Goal: Information Seeking & Learning: Learn about a topic

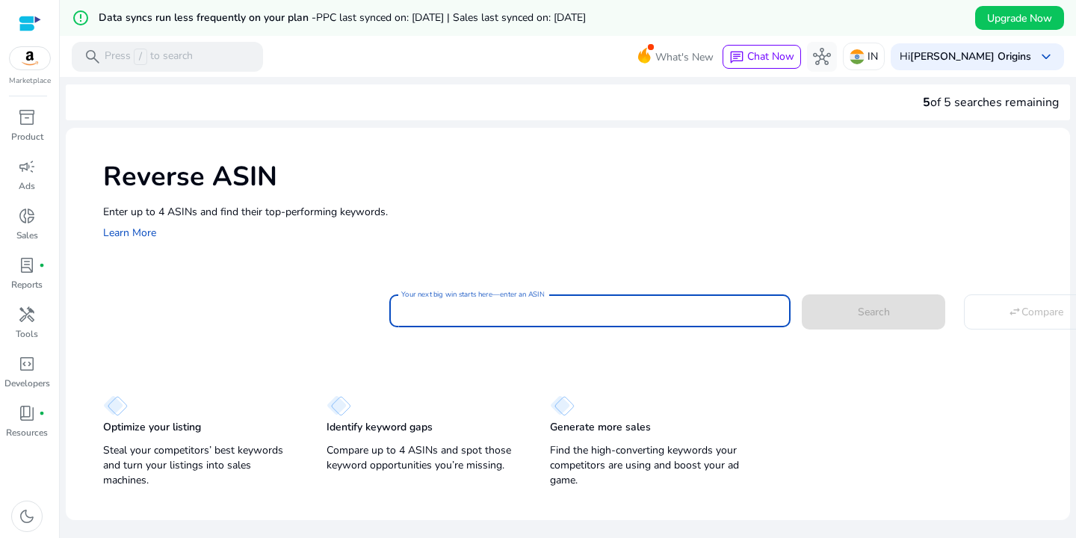
click at [441, 317] on input "Your next big win starts here—enter an ASIN" at bounding box center [590, 311] width 378 height 16
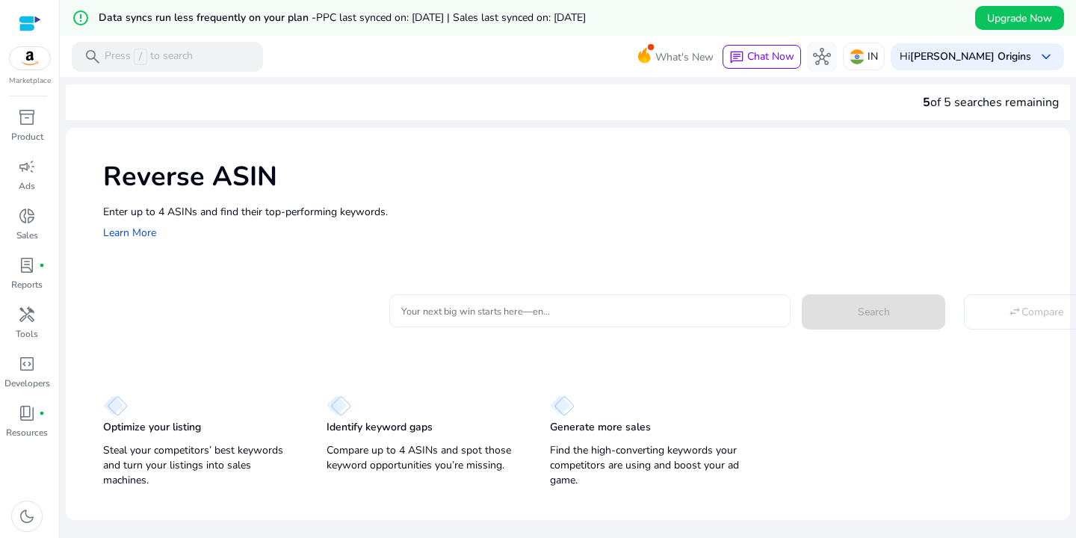
click at [452, 305] on mat-label "Your next big win starts here—enter an ASIN" at bounding box center [496, 311] width 191 height 13
click at [452, 303] on input "Your next big win starts here—enter an ASIN" at bounding box center [590, 311] width 378 height 16
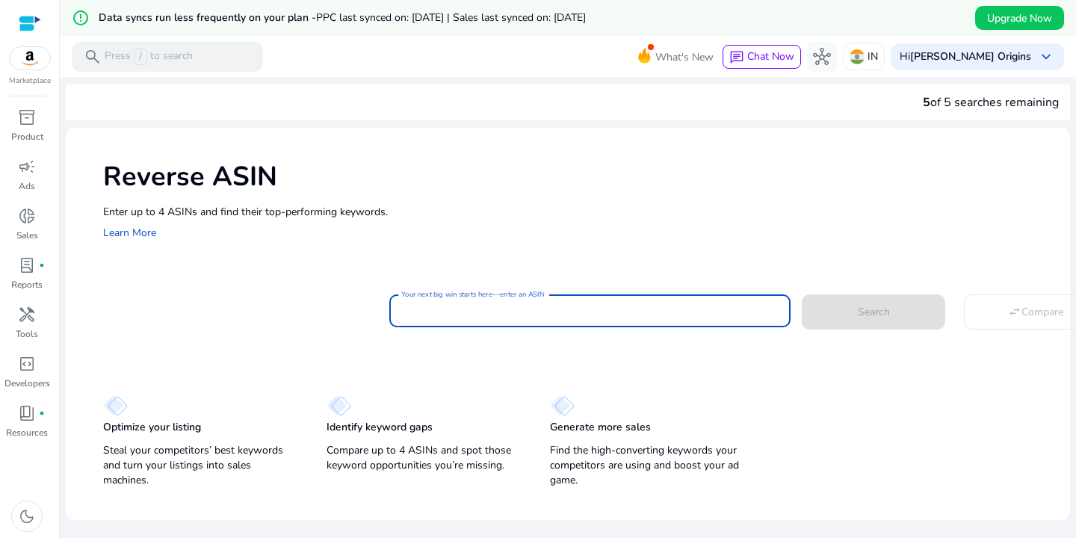
paste input "**********"
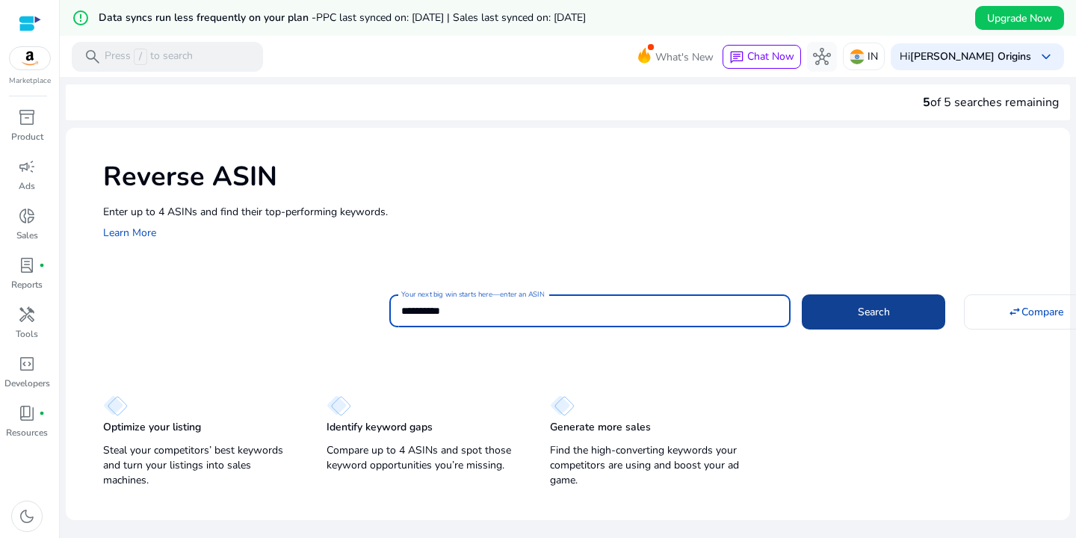
type input "**********"
click at [859, 309] on span "Search" at bounding box center [874, 312] width 32 height 16
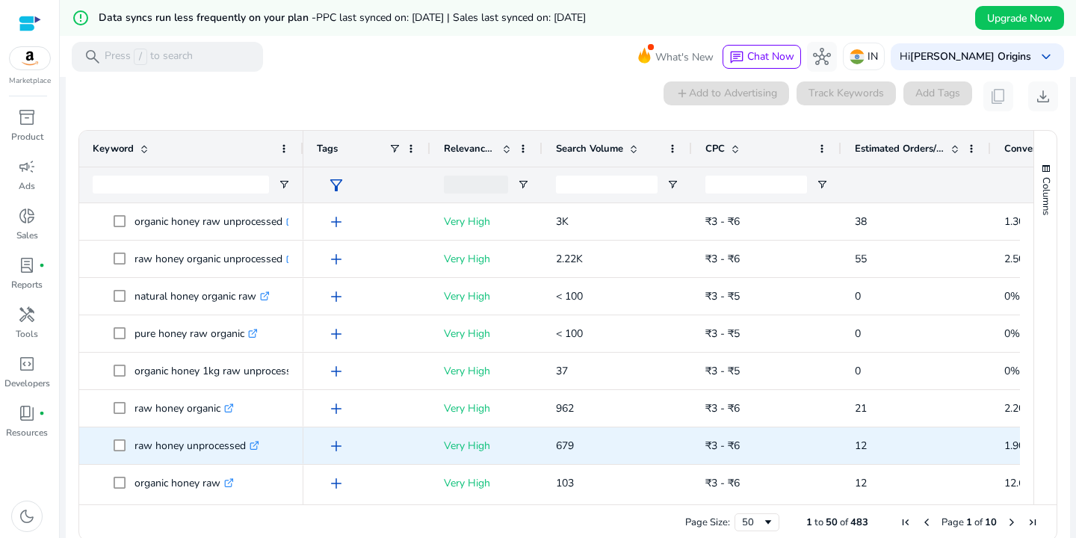
scroll to position [196, 0]
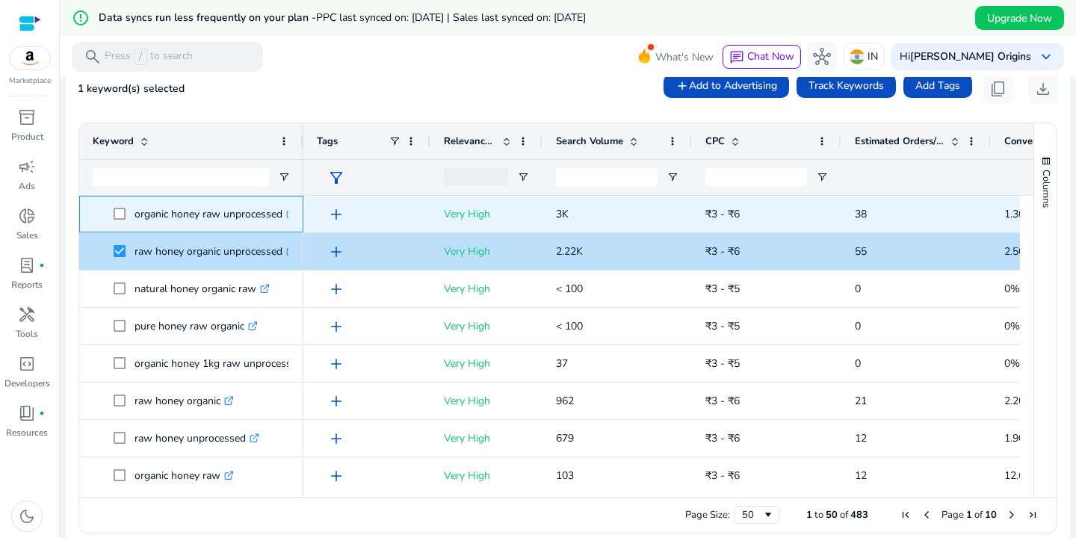
click at [119, 223] on span at bounding box center [124, 214] width 21 height 31
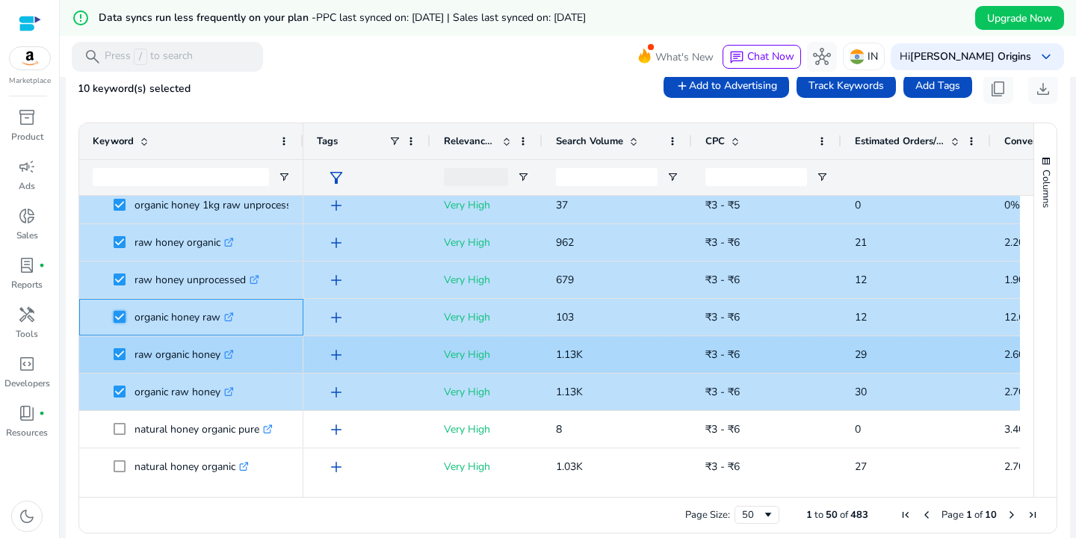
scroll to position [0, 0]
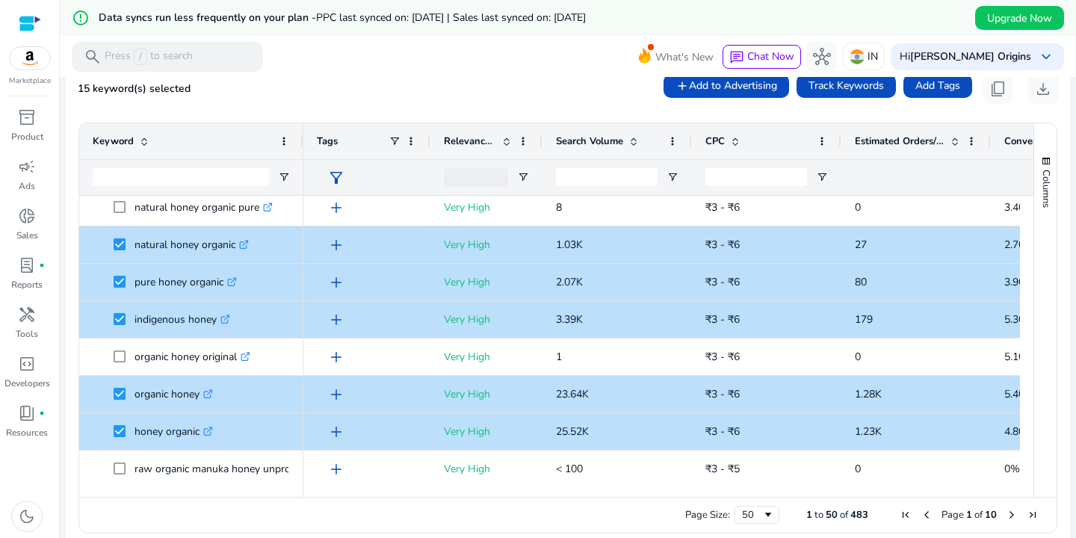
click at [591, 149] on div "Search Volume" at bounding box center [609, 141] width 106 height 28
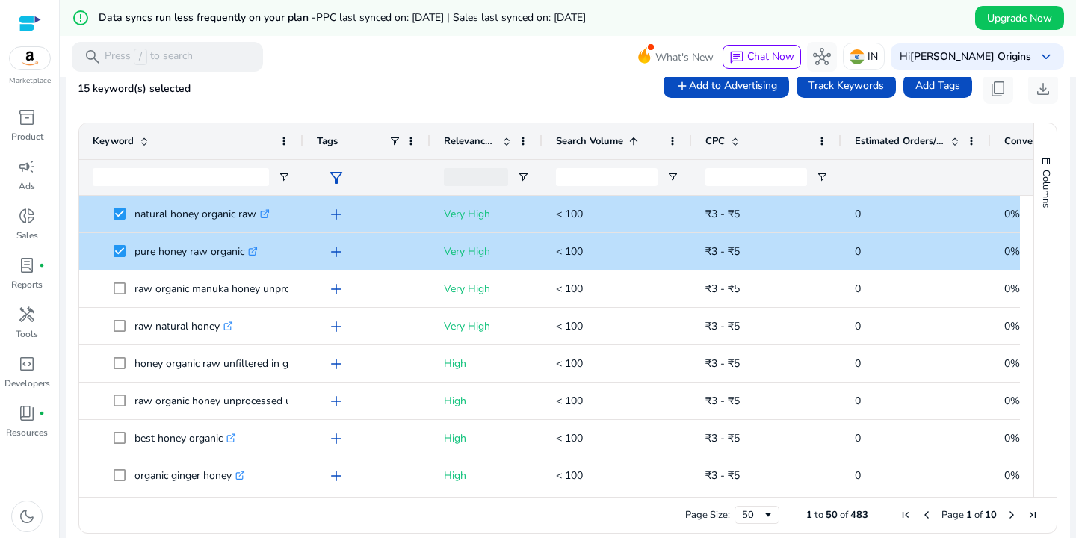
click at [609, 135] on span "Search Volume" at bounding box center [589, 141] width 67 height 13
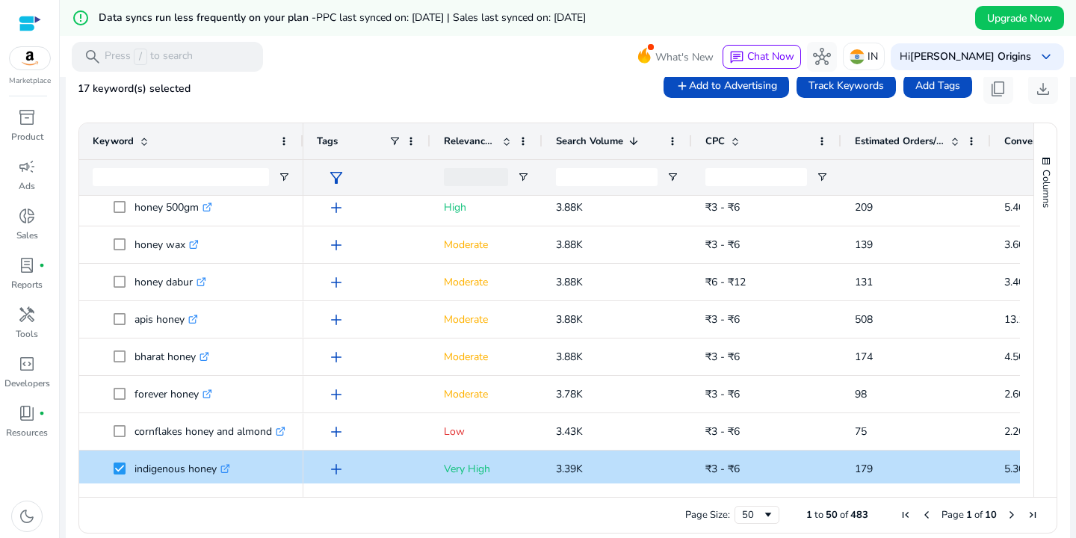
click at [490, 141] on span "Relevance Score" at bounding box center [470, 141] width 52 height 13
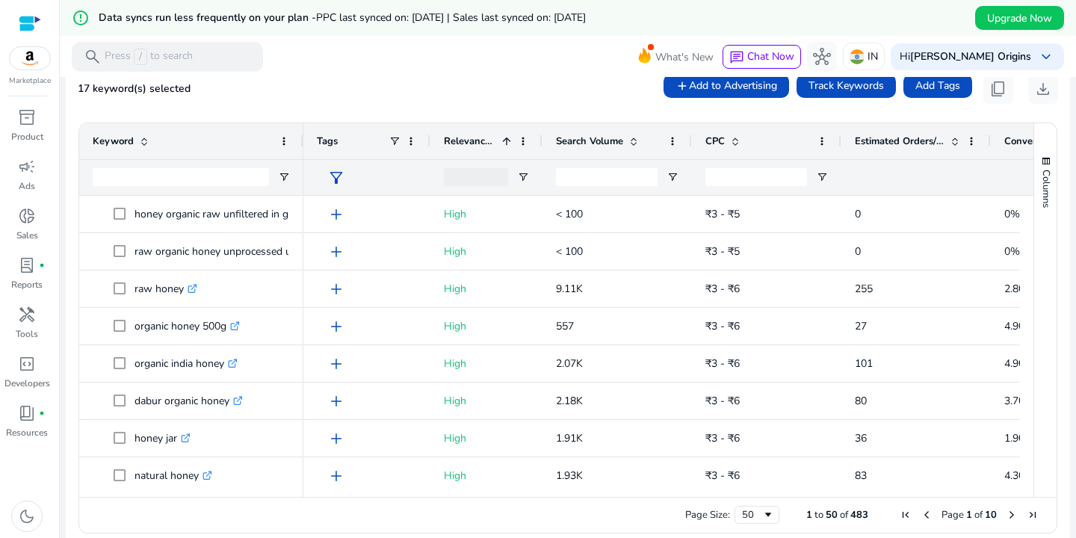
click at [477, 139] on span "Relevance Score" at bounding box center [470, 141] width 52 height 13
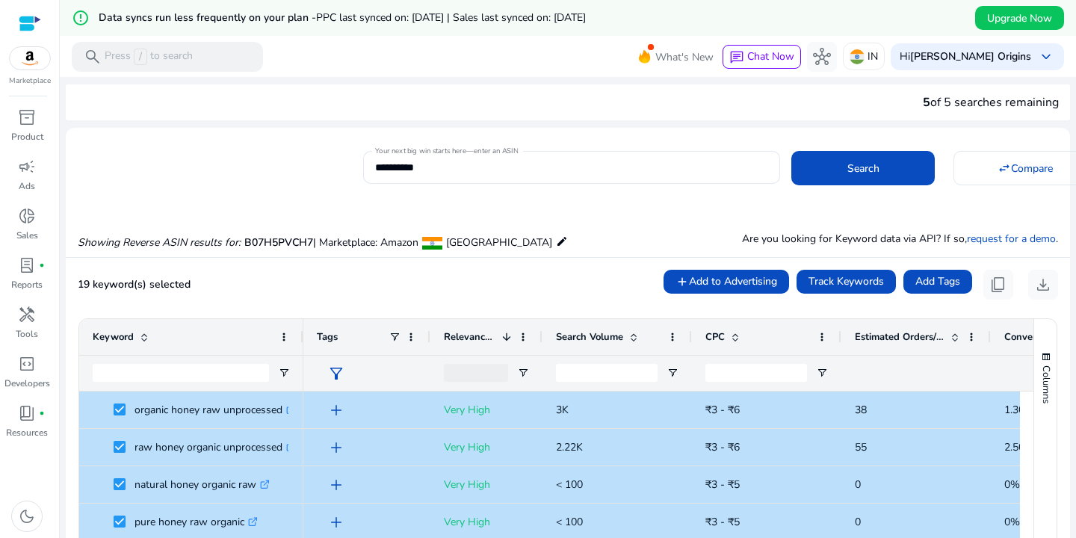
click at [606, 333] on span "Search Volume" at bounding box center [589, 336] width 67 height 13
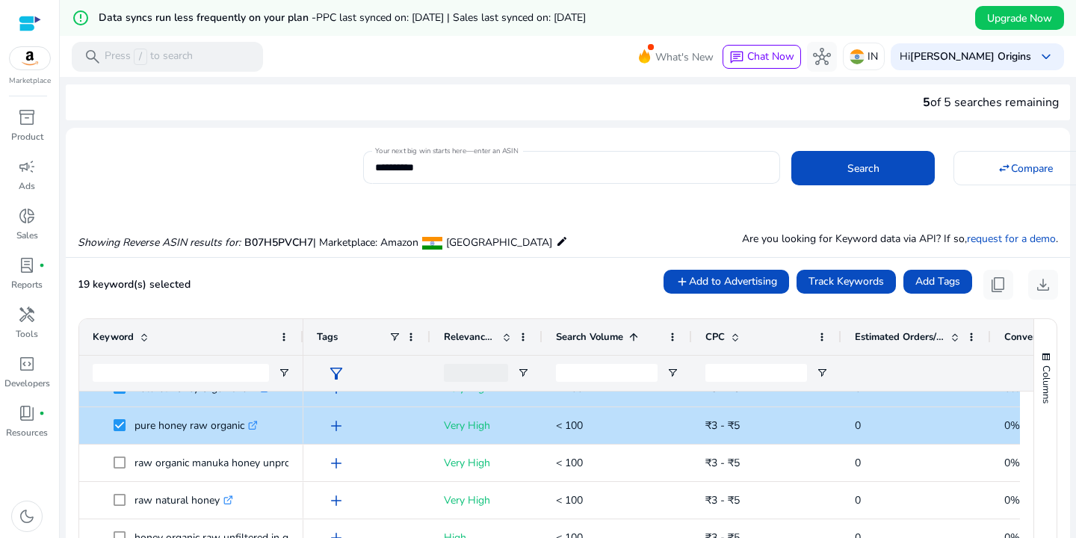
click at [587, 332] on span "Search Volume" at bounding box center [589, 336] width 67 height 13
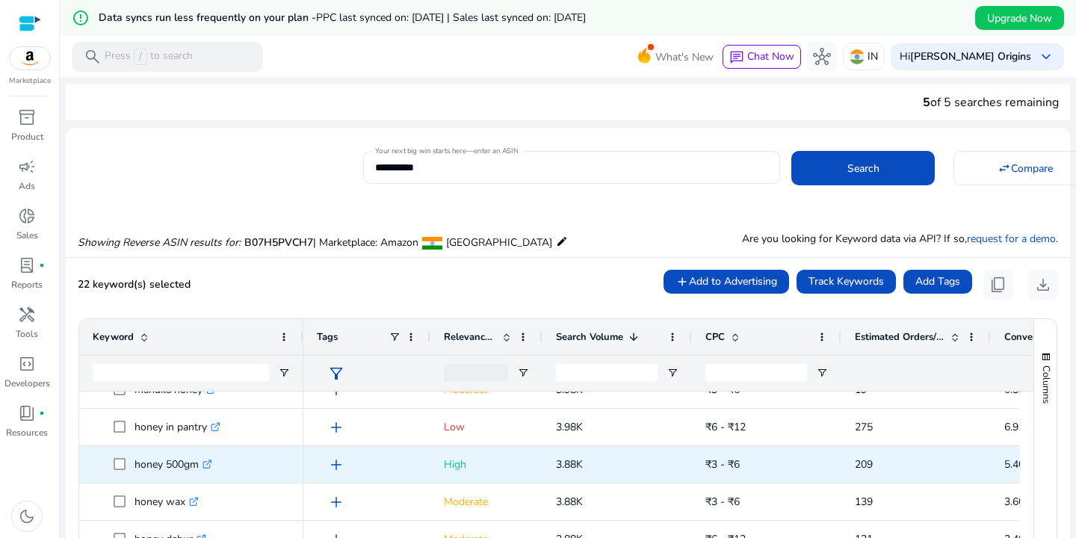
click at [119, 470] on span at bounding box center [124, 464] width 21 height 31
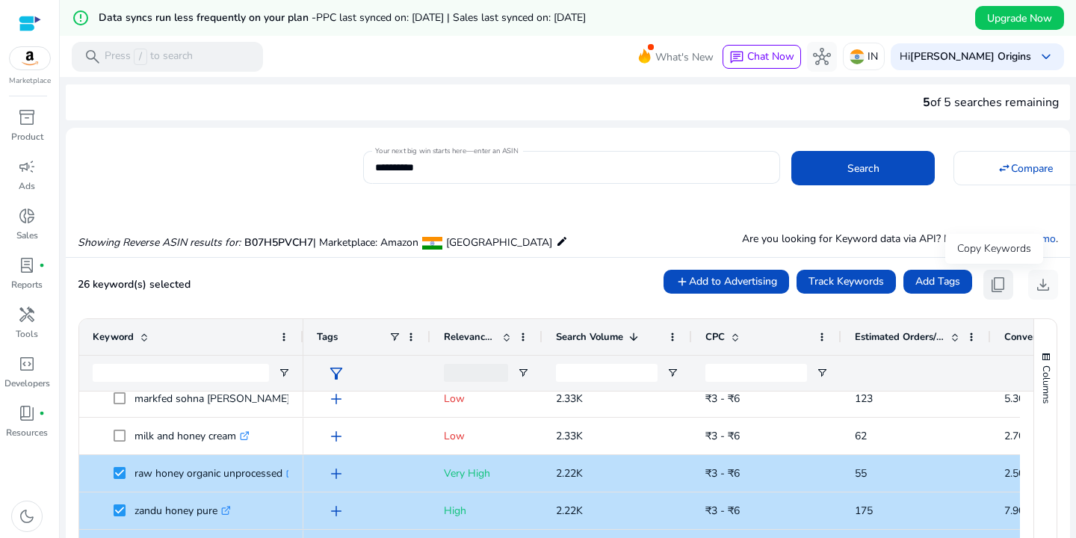
click at [990, 279] on span "content_copy" at bounding box center [999, 285] width 18 height 18
click at [991, 286] on span "content_copy" at bounding box center [999, 285] width 18 height 18
click at [659, 166] on input "**********" at bounding box center [571, 167] width 393 height 16
